Goal: Transaction & Acquisition: Purchase product/service

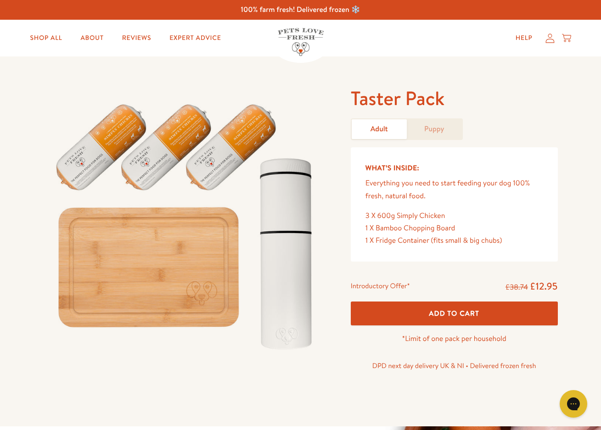
click at [295, 40] on img at bounding box center [301, 42] width 46 height 28
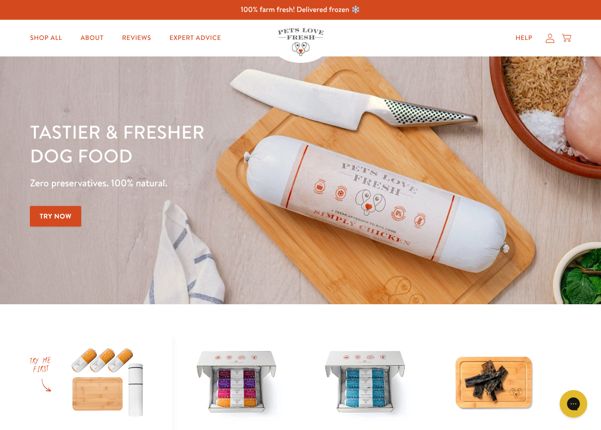
scroll to position [161, 0]
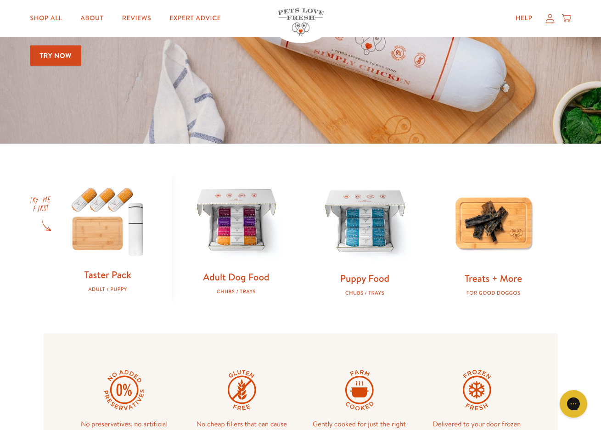
click at [252, 230] on img at bounding box center [236, 221] width 99 height 99
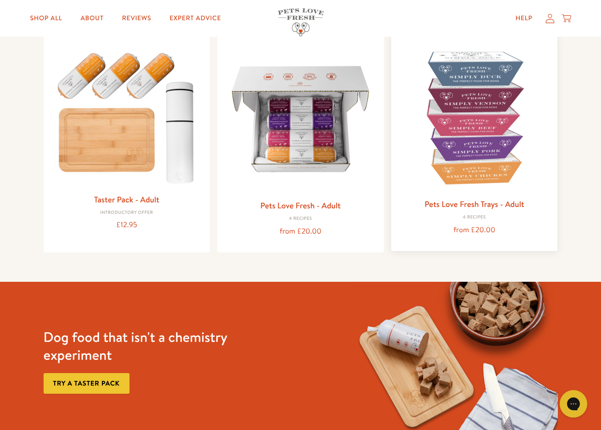
scroll to position [57, 0]
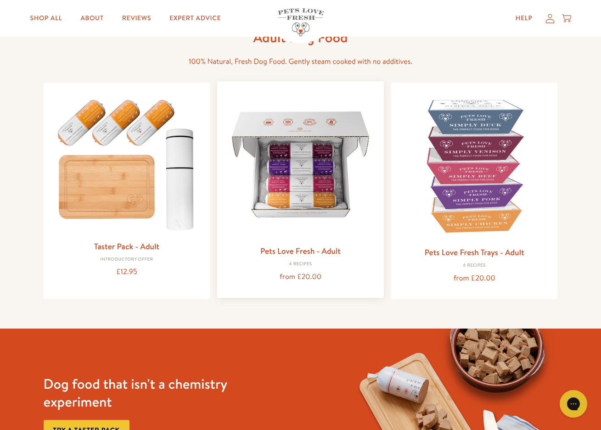
click at [346, 192] on img at bounding box center [301, 165] width 152 height 152
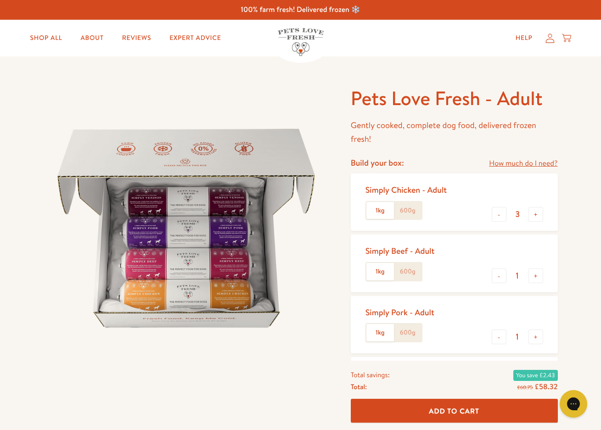
click at [511, 165] on link "How much do I need?" at bounding box center [523, 164] width 68 height 12
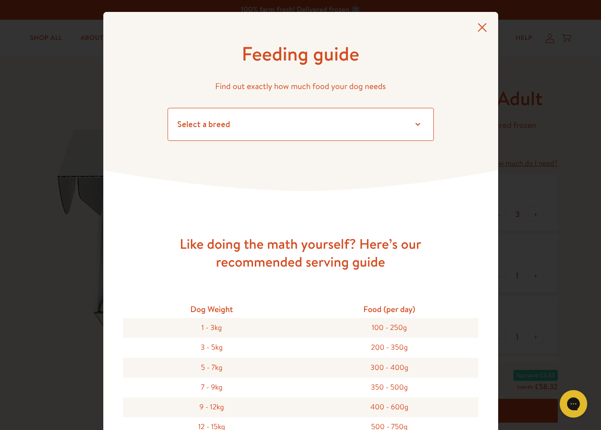
select select "3"
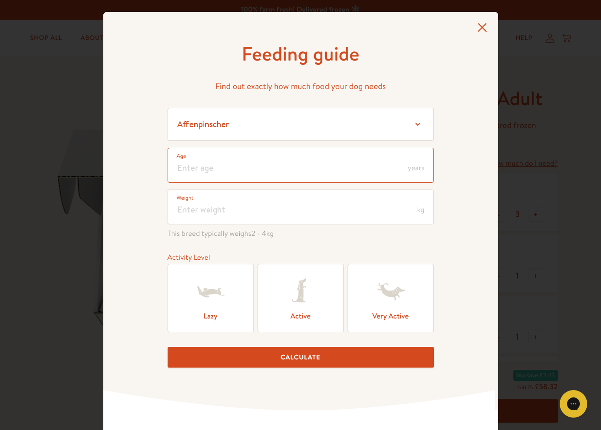
click at [308, 161] on input "number" at bounding box center [301, 165] width 266 height 35
type input "6"
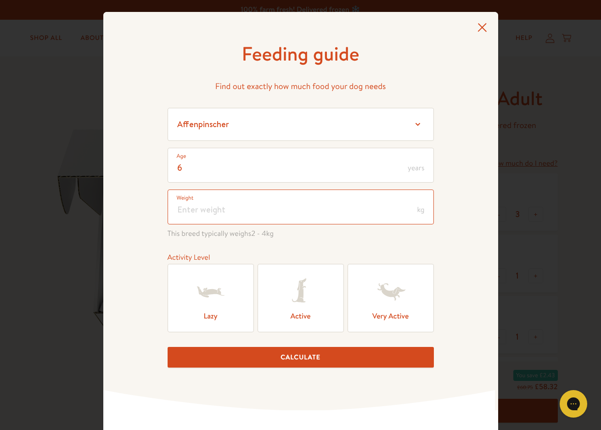
click at [307, 208] on input "number" at bounding box center [301, 207] width 266 height 35
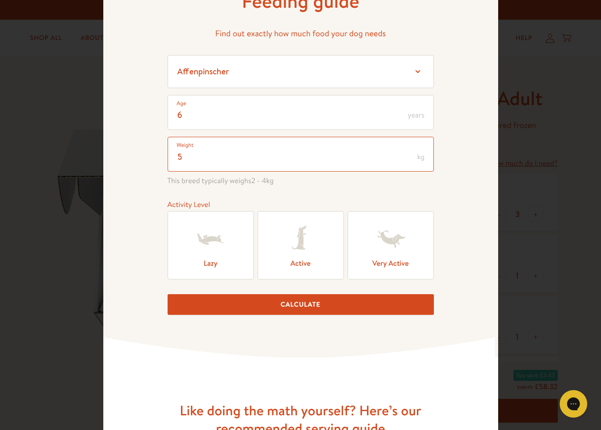
type input "5"
click at [311, 250] on icon at bounding box center [301, 239] width 37 height 37
click at [0, 0] on input "Active" at bounding box center [0, 0] width 0 height 0
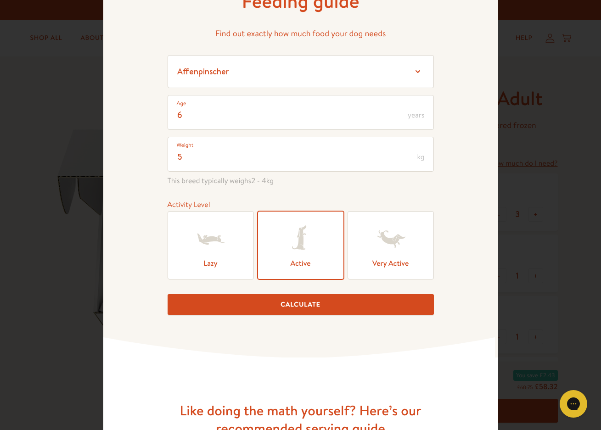
scroll to position [103, 0]
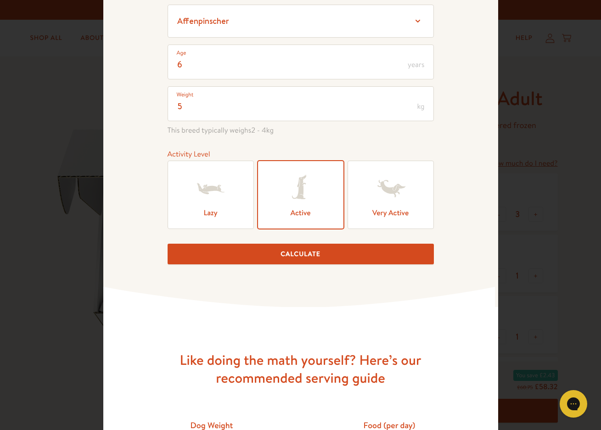
click at [316, 262] on button "Calculate" at bounding box center [301, 254] width 266 height 21
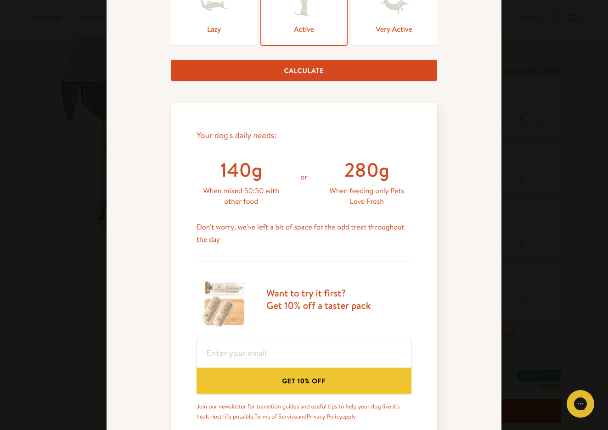
scroll to position [0, 0]
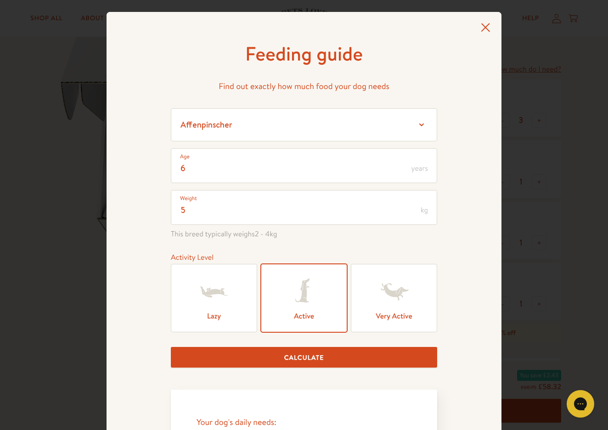
click at [484, 26] on icon at bounding box center [485, 27] width 9 height 9
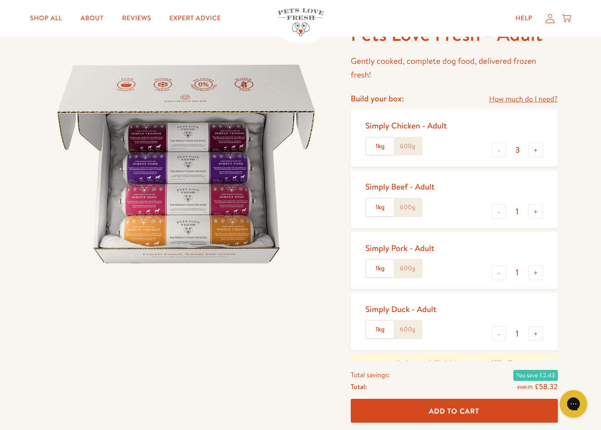
scroll to position [76, 0]
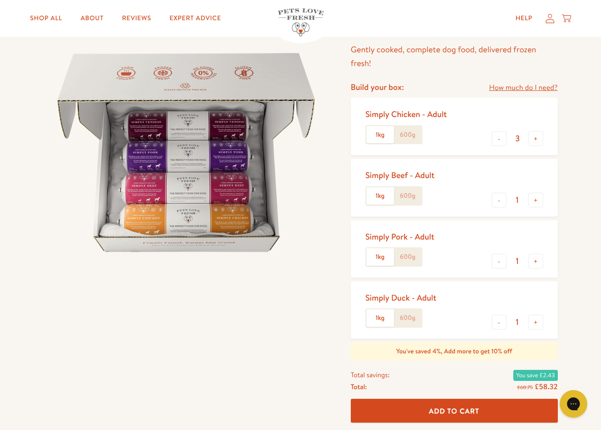
click at [390, 136] on label "1kg" at bounding box center [381, 134] width 28 height 17
click at [0, 0] on input "1kg" at bounding box center [0, 0] width 0 height 0
click at [374, 137] on label "1kg" at bounding box center [381, 134] width 28 height 17
click at [0, 0] on input "1kg" at bounding box center [0, 0] width 0 height 0
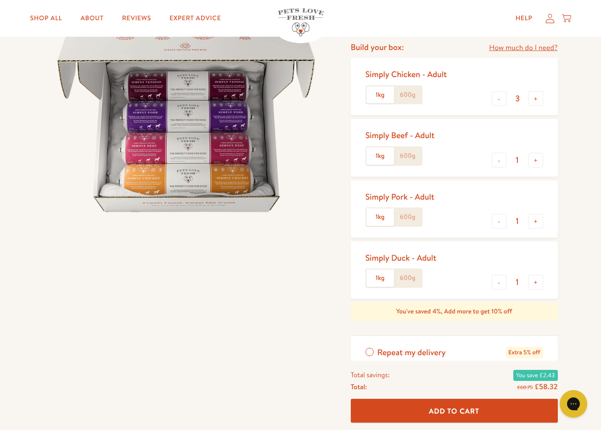
scroll to position [110, 0]
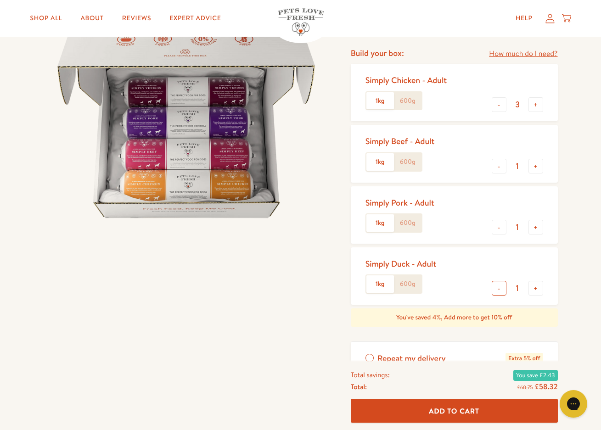
click at [500, 287] on button "-" at bounding box center [499, 288] width 15 height 15
type input "0"
click at [495, 233] on div "- 1 +" at bounding box center [517, 228] width 51 height 17
click at [502, 167] on button "-" at bounding box center [499, 166] width 15 height 15
type input "0"
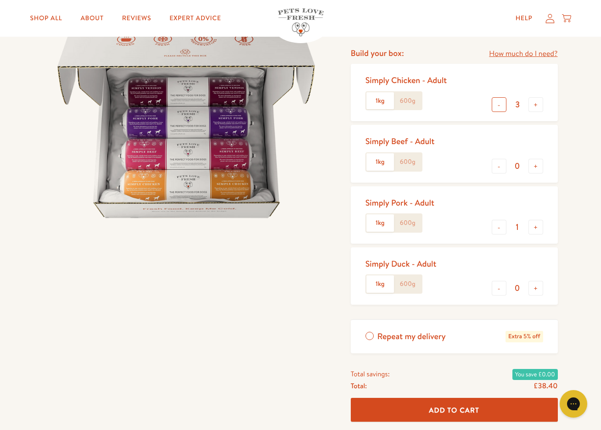
click at [503, 107] on button "-" at bounding box center [499, 104] width 15 height 15
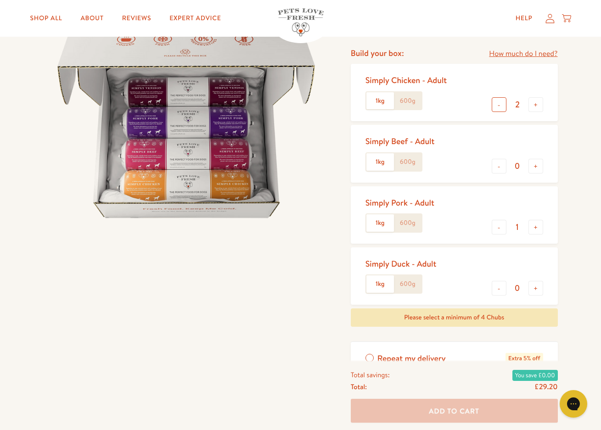
click at [503, 106] on button "-" at bounding box center [499, 104] width 15 height 15
click at [502, 107] on button "-" at bounding box center [499, 104] width 15 height 15
click at [533, 104] on button "+" at bounding box center [536, 104] width 15 height 15
type input "1"
click at [499, 215] on div "Simply Pork - Adult 1kg 600g - 1 +" at bounding box center [454, 215] width 207 height 57
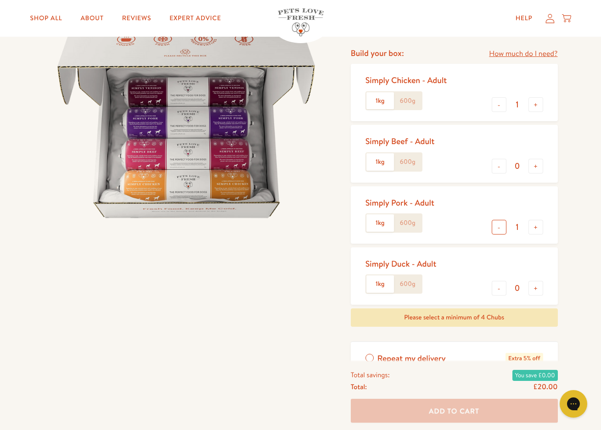
click at [500, 223] on button "-" at bounding box center [499, 227] width 15 height 15
type input "0"
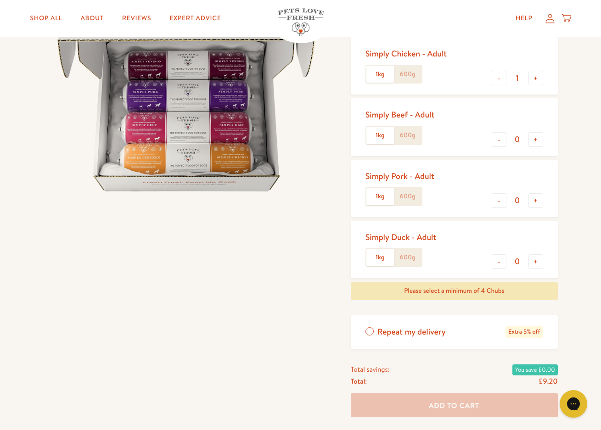
scroll to position [0, 0]
